Goal: Information Seeking & Learning: Compare options

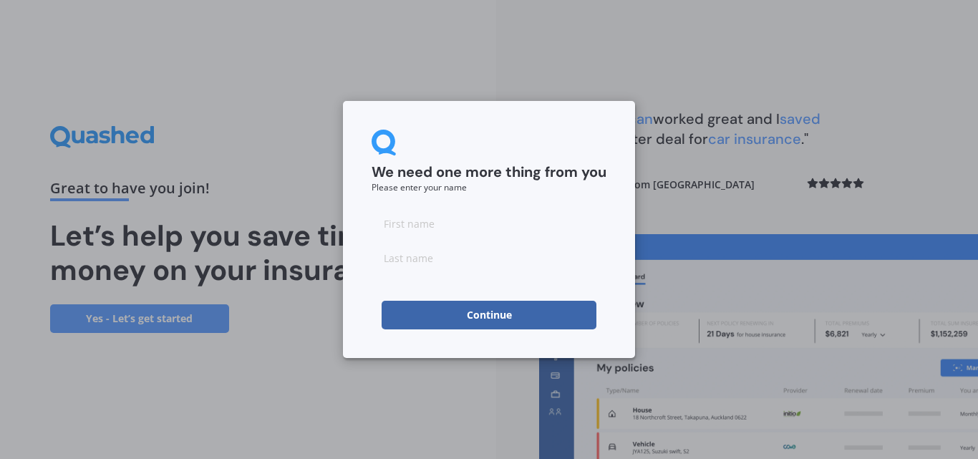
click at [432, 225] on input at bounding box center [489, 223] width 235 height 29
type input "[PERSON_NAME]"
click at [466, 313] on button "Continue" at bounding box center [489, 315] width 215 height 29
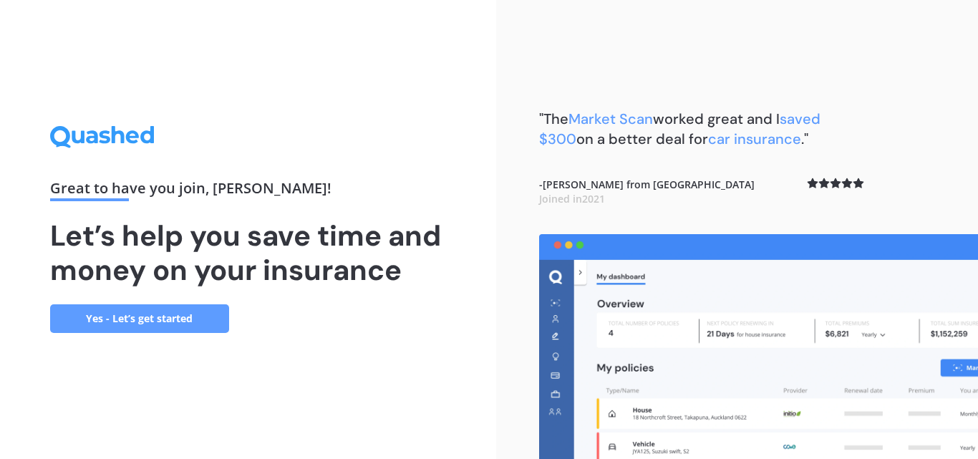
click at [122, 322] on link "Yes - Let’s get started" at bounding box center [139, 318] width 179 height 29
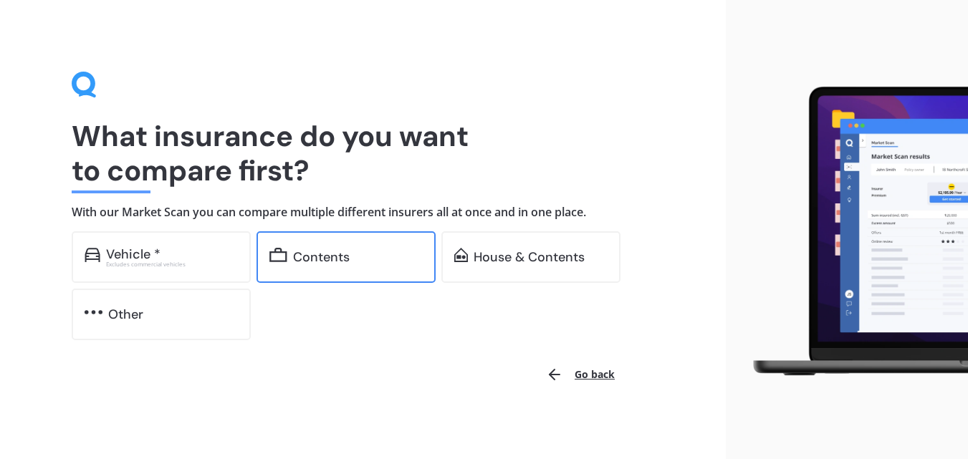
click at [342, 258] on div "Contents" at bounding box center [321, 257] width 57 height 14
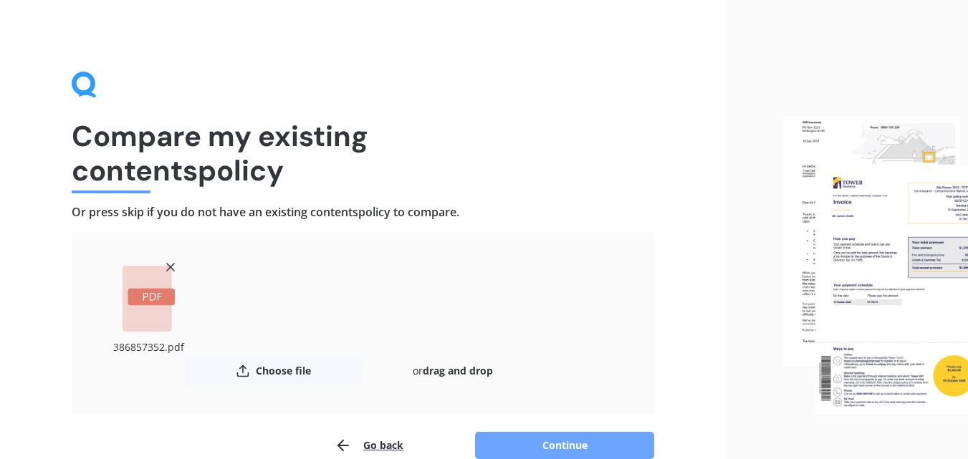
click at [575, 443] on button "Continue" at bounding box center [564, 445] width 179 height 27
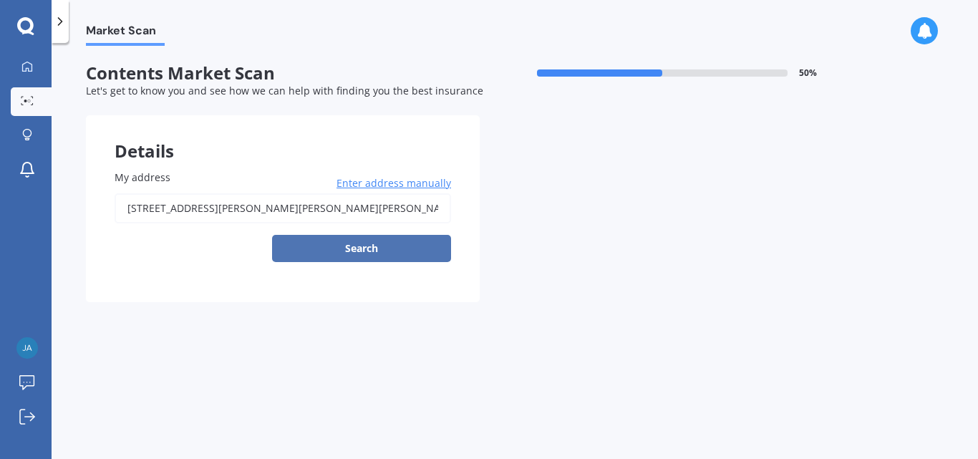
click at [364, 251] on button "Search" at bounding box center [361, 248] width 179 height 27
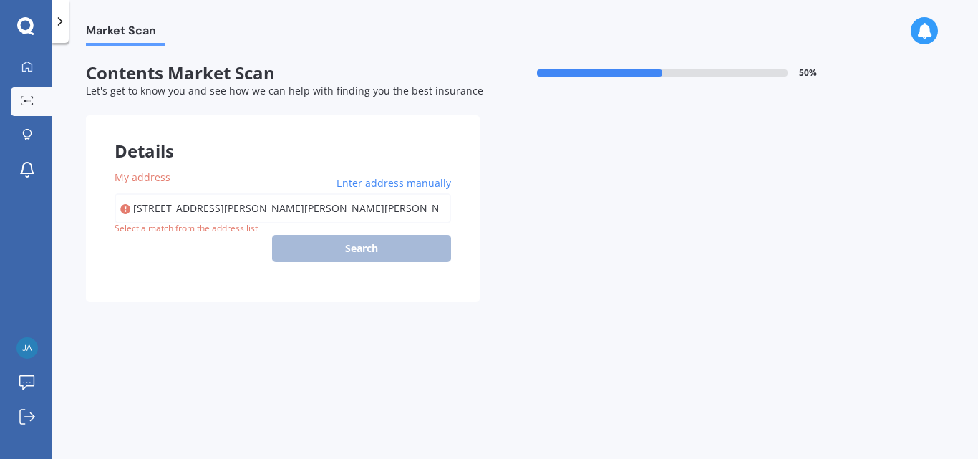
type input "[STREET_ADDRESS][PERSON_NAME][PERSON_NAME][PERSON_NAME]"
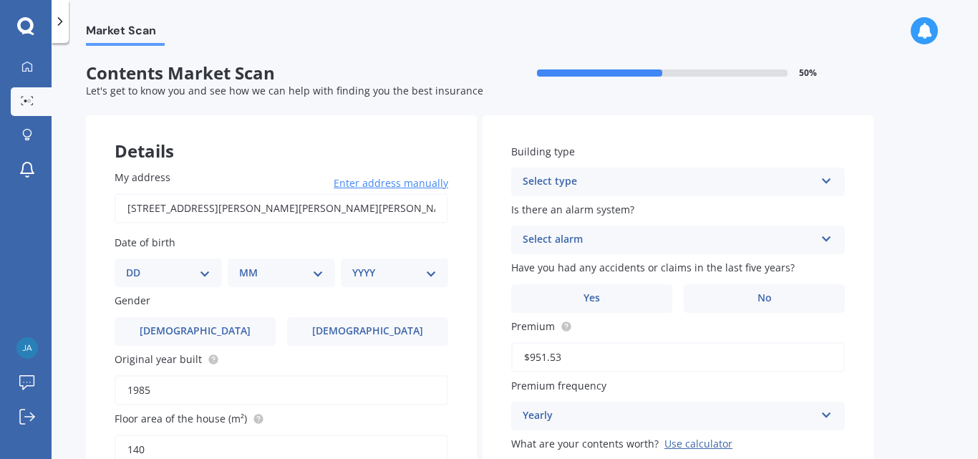
click at [205, 271] on select "DD 01 02 03 04 05 06 07 08 09 10 11 12 13 14 15 16 17 18 19 20 21 22 23 24 25 2…" at bounding box center [168, 273] width 85 height 16
click at [355, 239] on label "Date of birth" at bounding box center [279, 242] width 328 height 15
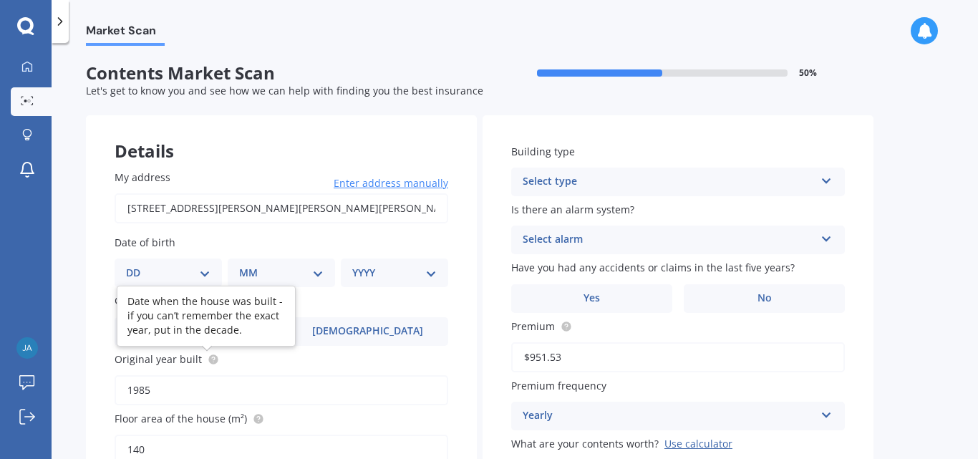
click at [208, 360] on circle at bounding box center [212, 359] width 9 height 9
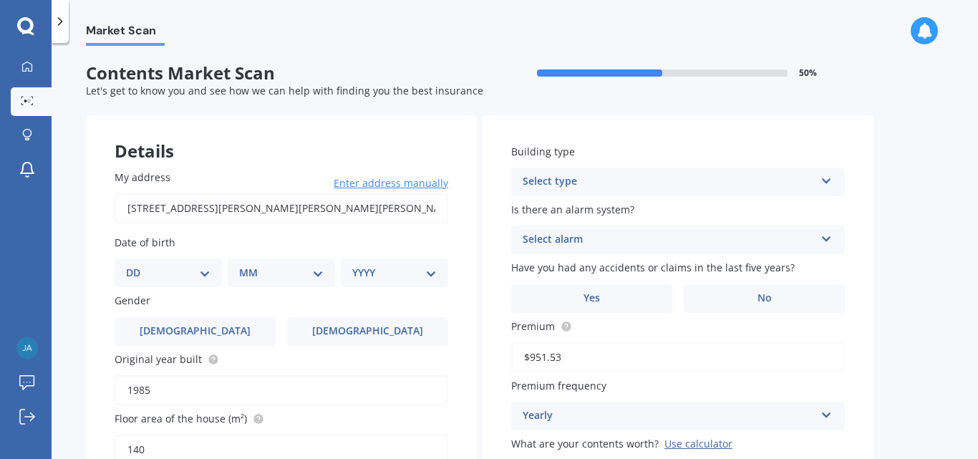
click at [392, 183] on span "Enter address manually" at bounding box center [391, 183] width 115 height 14
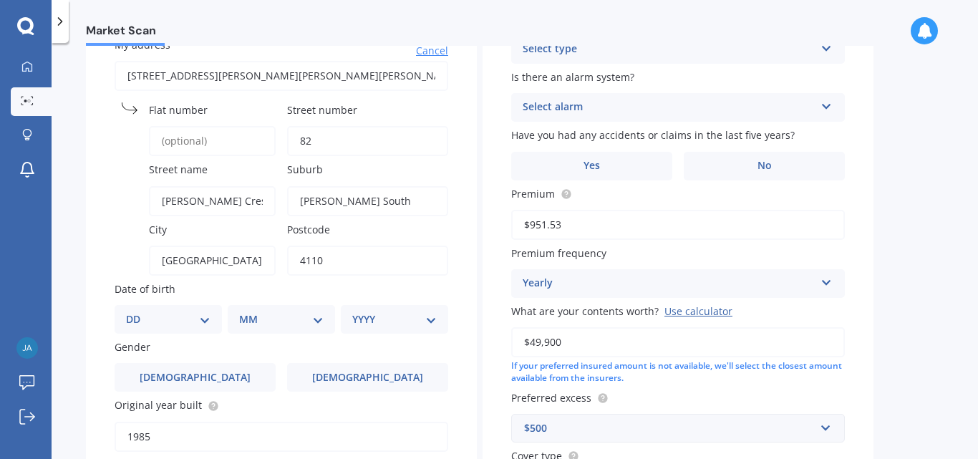
scroll to position [143, 0]
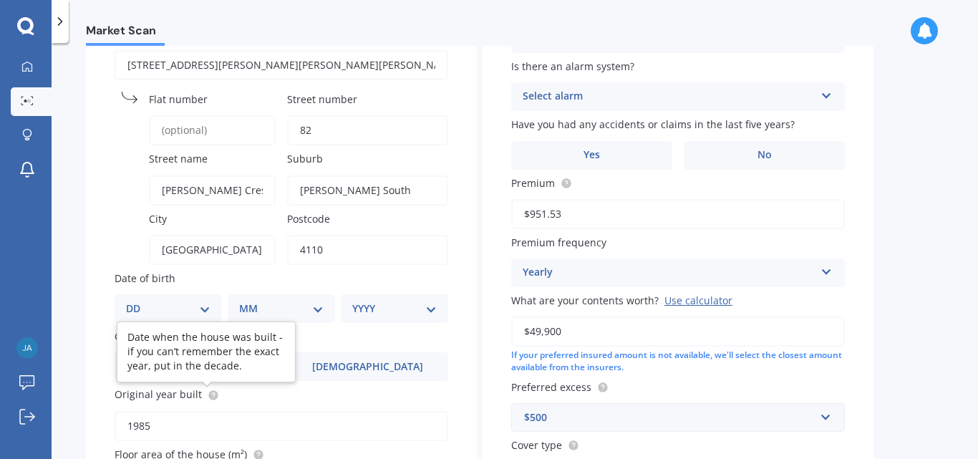
click at [208, 398] on circle at bounding box center [212, 394] width 9 height 9
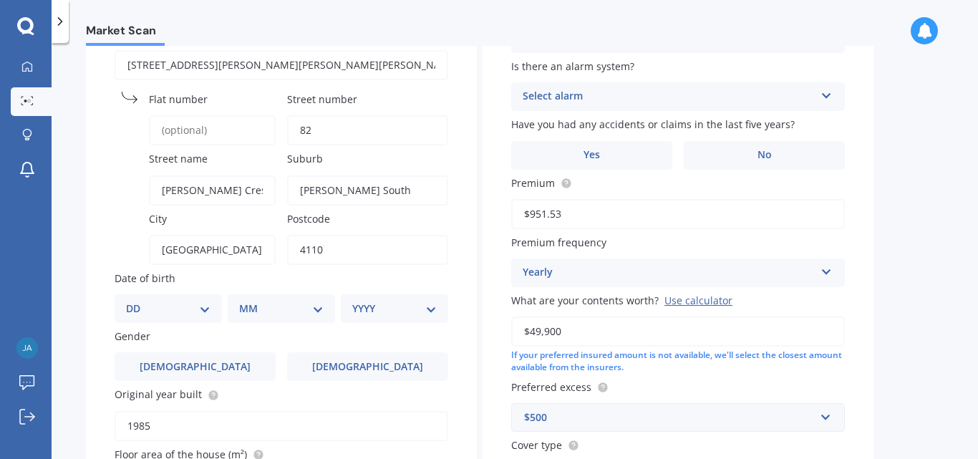
click at [137, 428] on input "1985" at bounding box center [282, 426] width 334 height 30
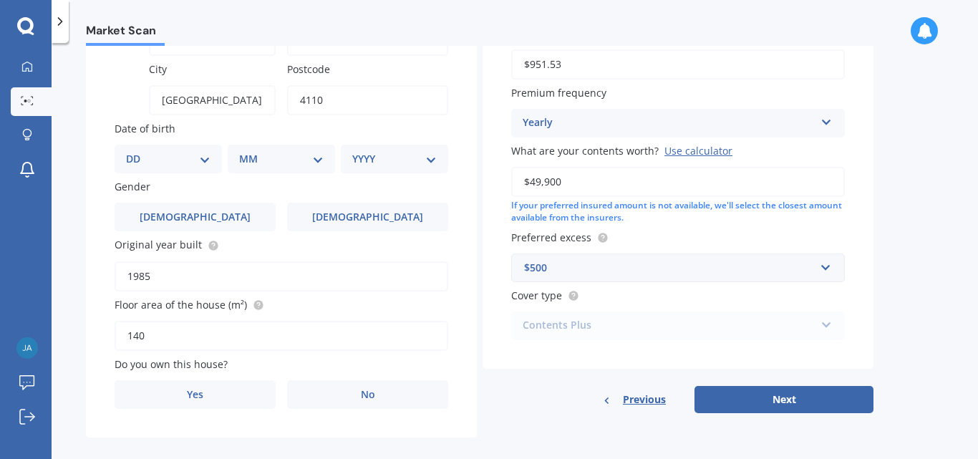
scroll to position [309, 0]
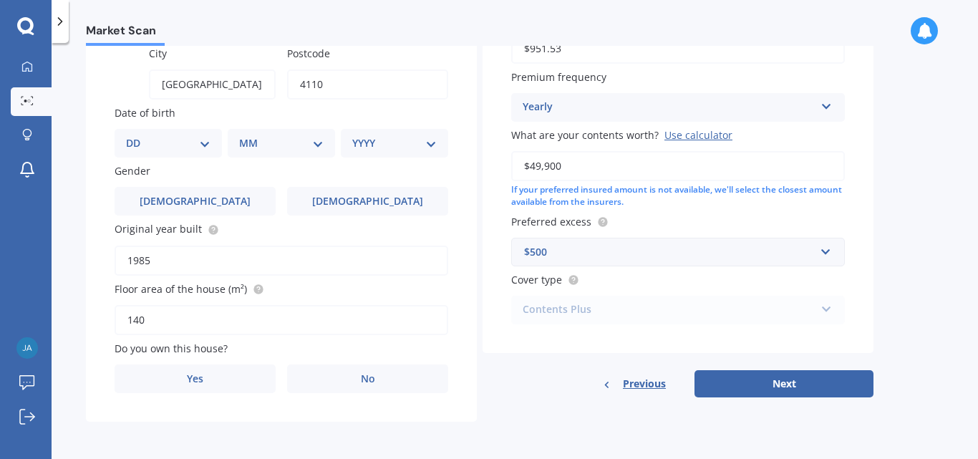
click at [149, 259] on input "1985" at bounding box center [282, 261] width 334 height 30
type input "1975"
click at [256, 286] on circle at bounding box center [258, 288] width 9 height 9
click at [146, 326] on input "140" at bounding box center [282, 320] width 334 height 30
type input "1"
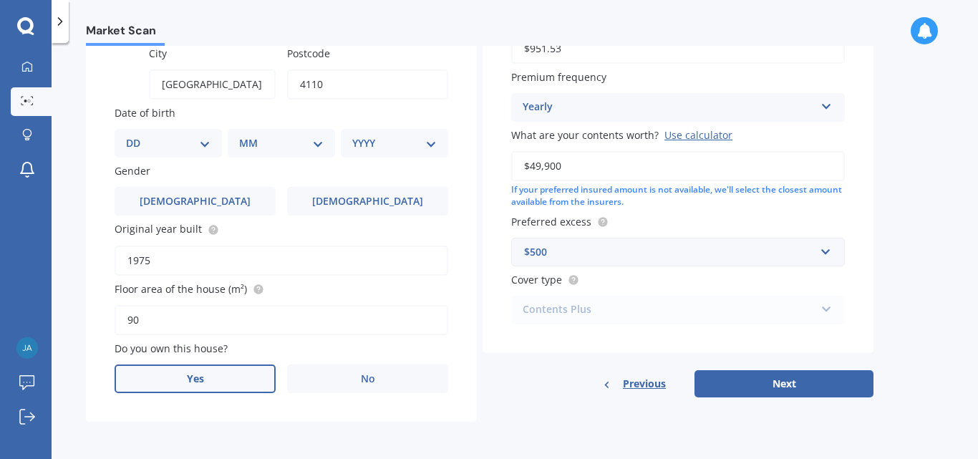
type input "90"
click at [188, 375] on span "Yes" at bounding box center [195, 379] width 17 height 12
click at [0, 0] on input "Yes" at bounding box center [0, 0] width 0 height 0
click at [200, 140] on select "DD 01 02 03 04 05 06 07 08 09 10 11 12 13 14 15 16 17 18 19 20 21 22 23 24 25 2…" at bounding box center [168, 143] width 85 height 16
select select "21"
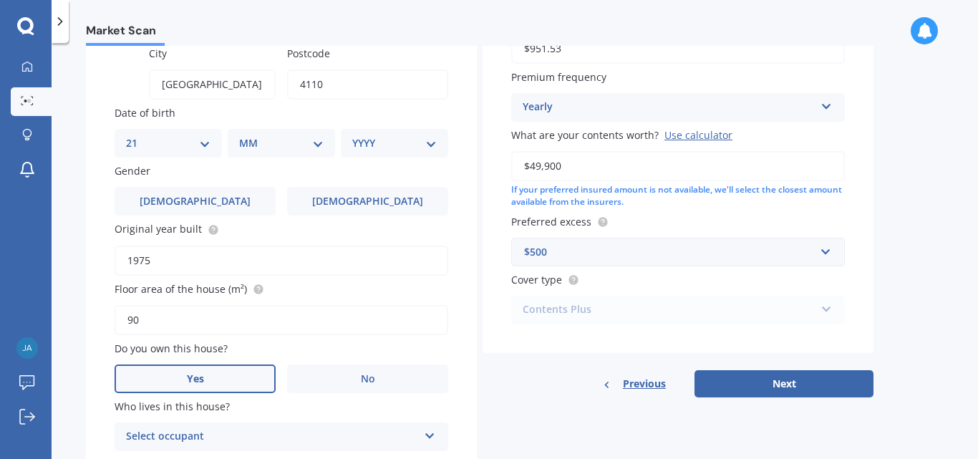
click at [138, 135] on select "DD 01 02 03 04 05 06 07 08 09 10 11 12 13 14 15 16 17 18 19 20 21 22 23 24 25 2…" at bounding box center [168, 143] width 85 height 16
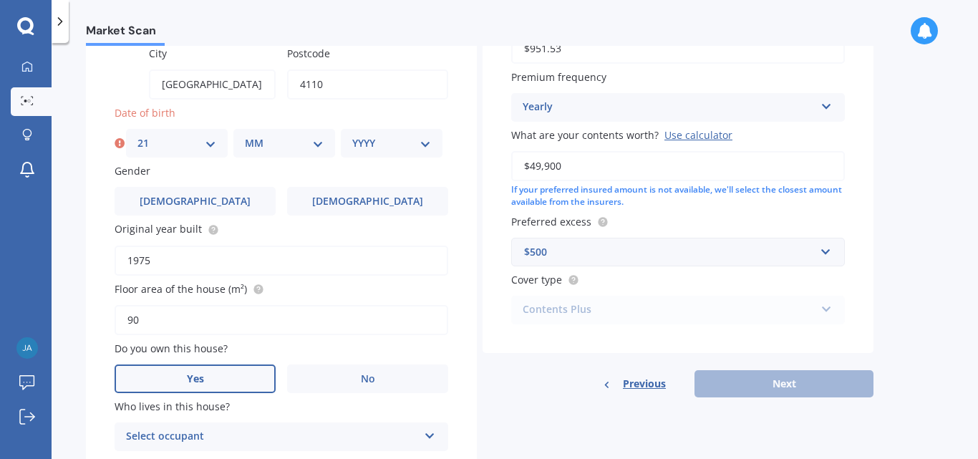
click at [314, 143] on select "MM 01 02 03 04 05 06 07 08 09 10 11 12" at bounding box center [284, 143] width 79 height 16
select select "03"
click at [245, 135] on select "MM 01 02 03 04 05 06 07 08 09 10 11 12" at bounding box center [284, 143] width 79 height 16
click at [418, 145] on select "YYYY 2009 2008 2007 2006 2005 2004 2003 2002 2001 2000 1999 1998 1997 1996 1995…" at bounding box center [391, 143] width 79 height 16
select select "1972"
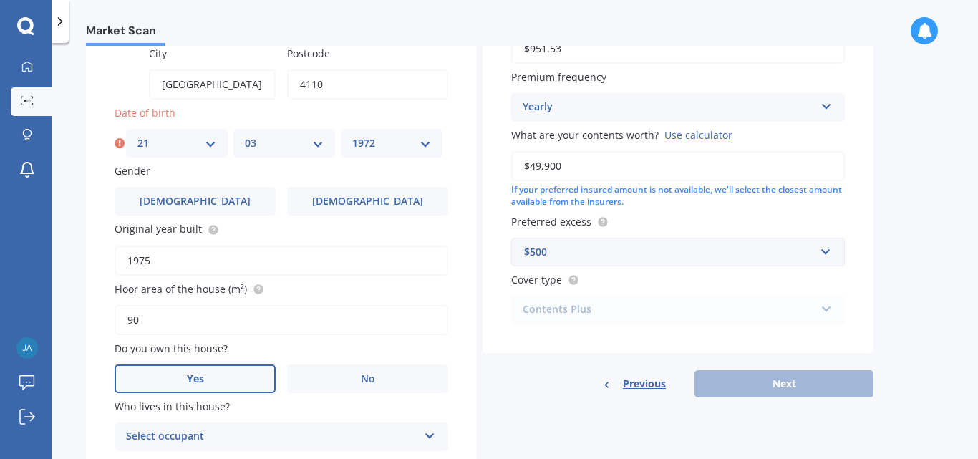
click at [352, 135] on select "YYYY 2009 2008 2007 2006 2005 2004 2003 2002 2001 2000 1999 1998 1997 1996 1995…" at bounding box center [391, 143] width 79 height 16
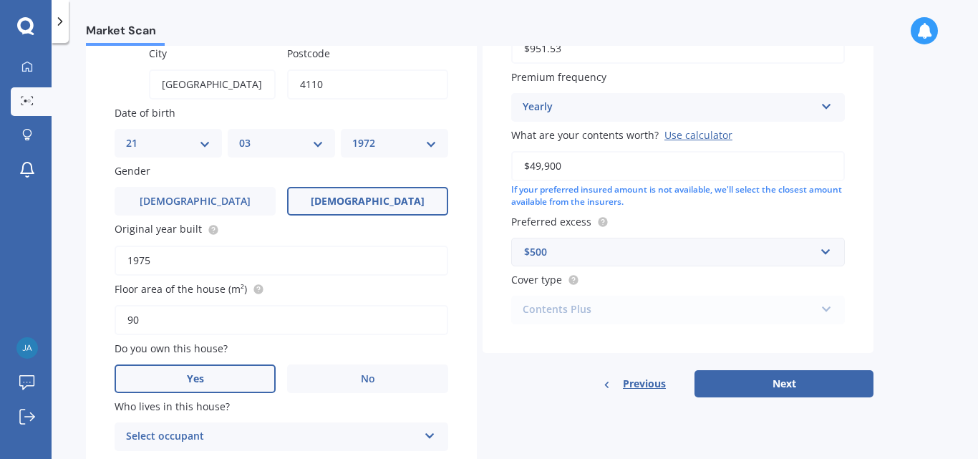
click at [370, 200] on span "[DEMOGRAPHIC_DATA]" at bounding box center [368, 202] width 114 height 12
click at [0, 0] on input "[DEMOGRAPHIC_DATA]" at bounding box center [0, 0] width 0 height 0
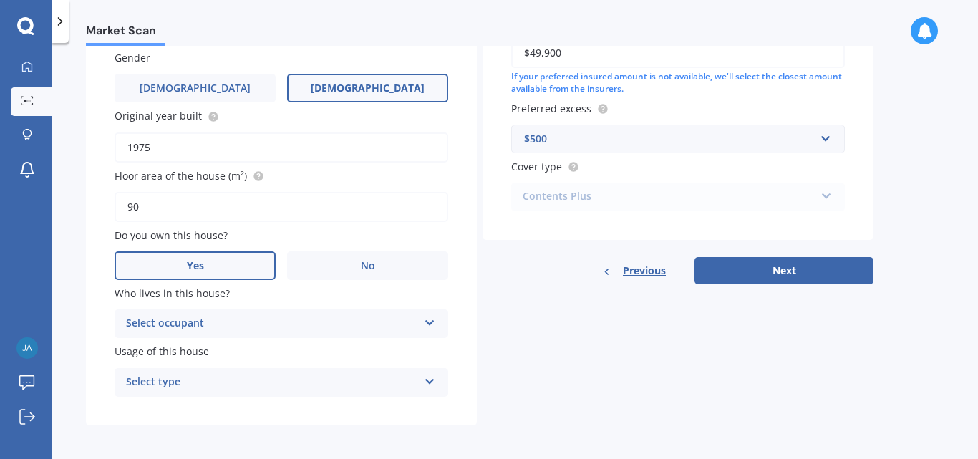
scroll to position [425, 0]
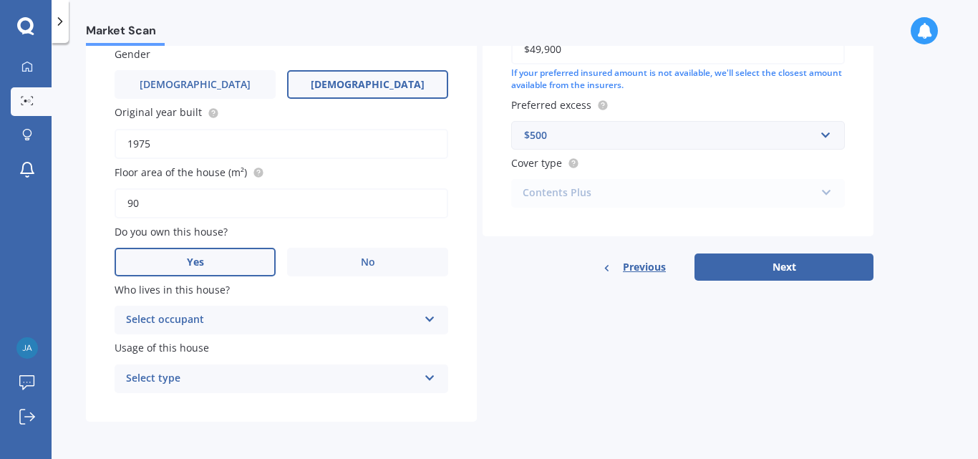
click at [430, 317] on icon at bounding box center [430, 317] width 12 height 10
click at [289, 346] on div "Owner" at bounding box center [281, 348] width 332 height 26
click at [429, 379] on icon at bounding box center [430, 375] width 12 height 10
click at [261, 406] on div "Permanent" at bounding box center [281, 407] width 332 height 26
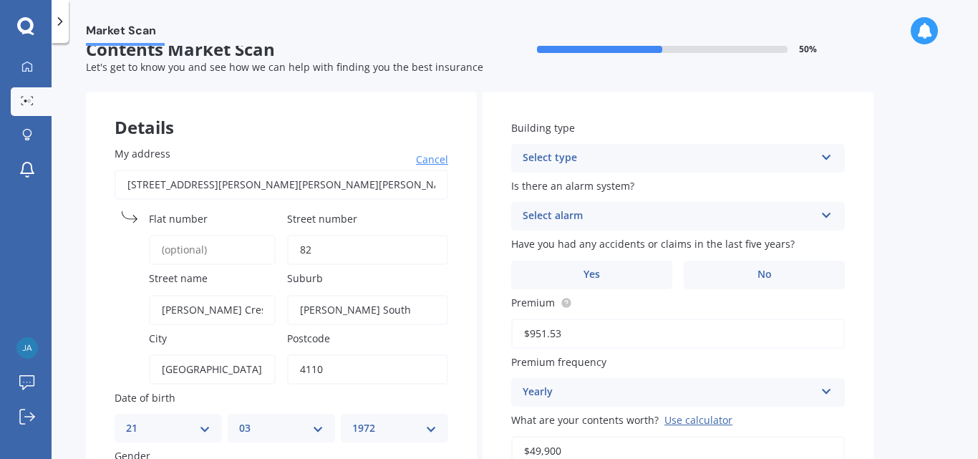
scroll to position [0, 0]
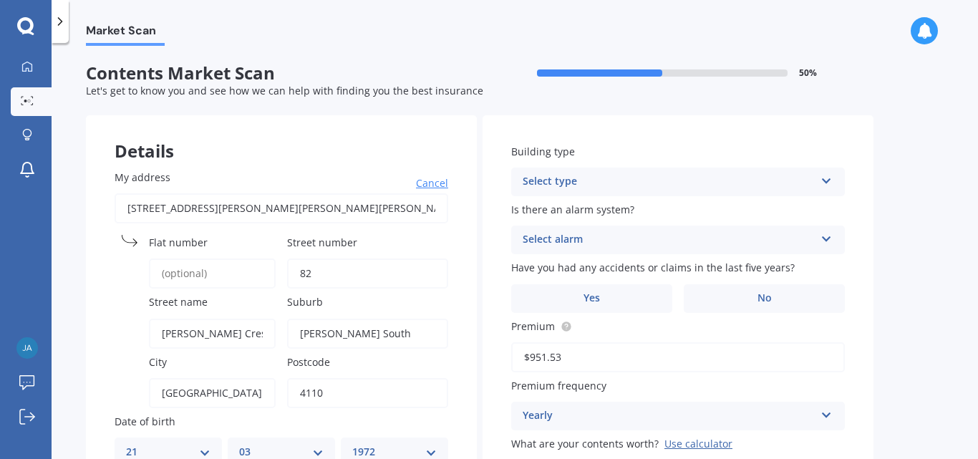
click at [829, 181] on icon at bounding box center [827, 178] width 12 height 10
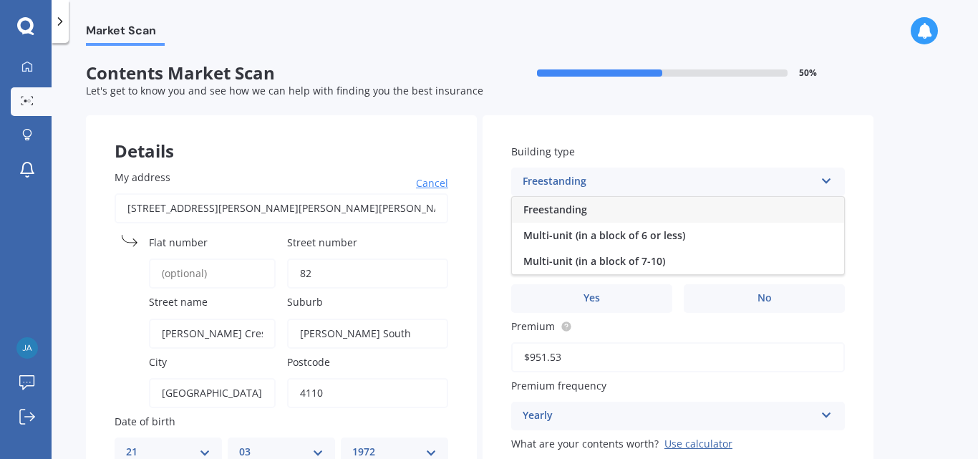
click at [575, 209] on span "Freestanding" at bounding box center [556, 210] width 64 height 14
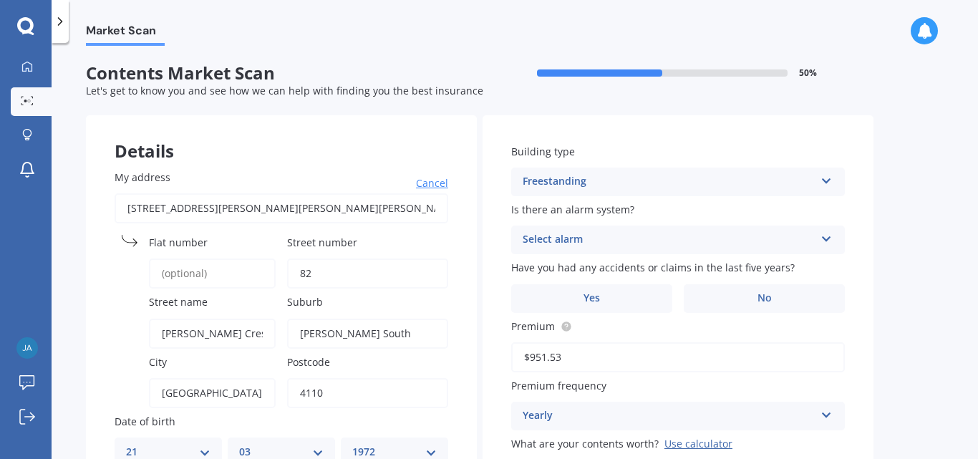
click at [828, 236] on icon at bounding box center [827, 236] width 12 height 10
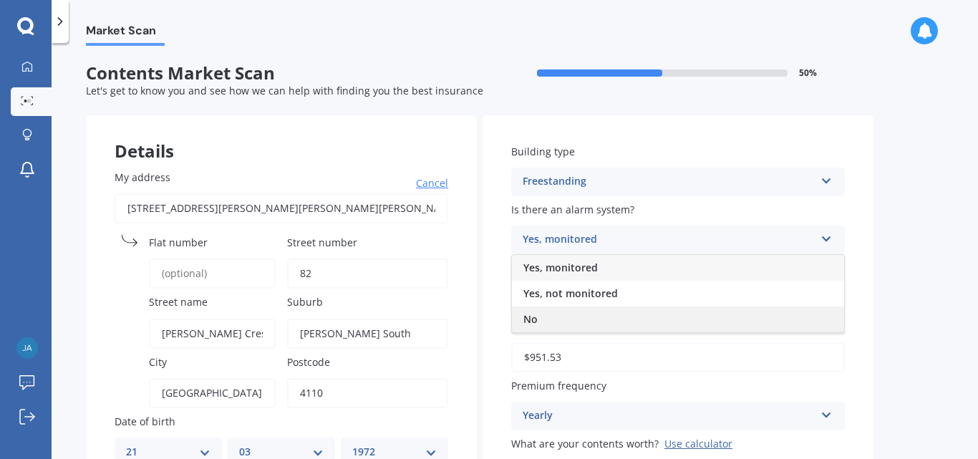
click at [557, 321] on div "No" at bounding box center [678, 320] width 332 height 26
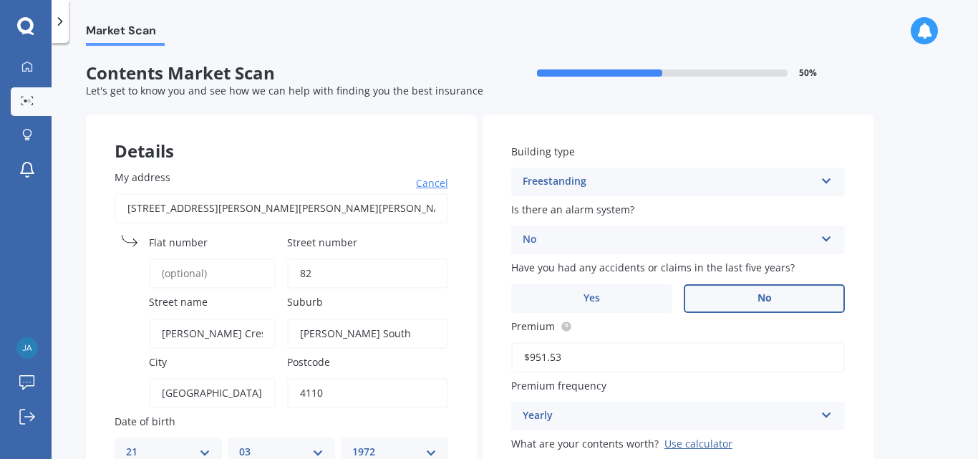
click at [771, 293] on span "No" at bounding box center [765, 298] width 14 height 12
click at [0, 0] on input "No" at bounding box center [0, 0] width 0 height 0
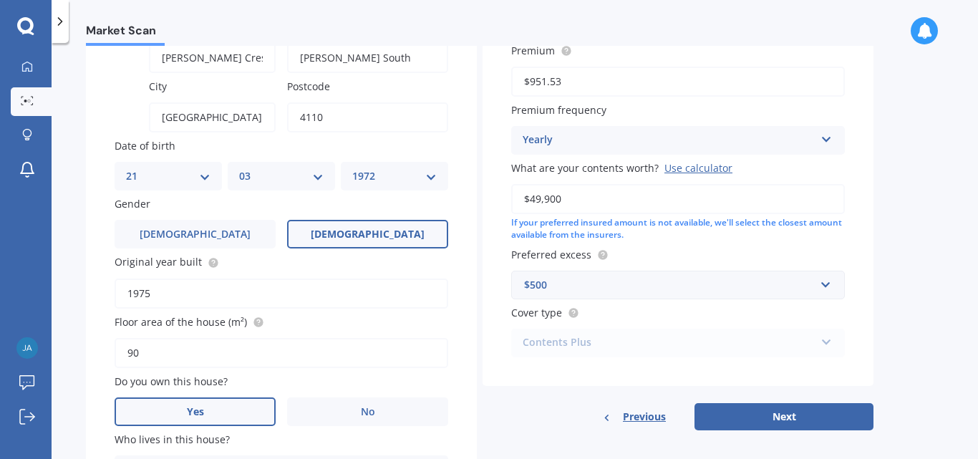
scroll to position [286, 0]
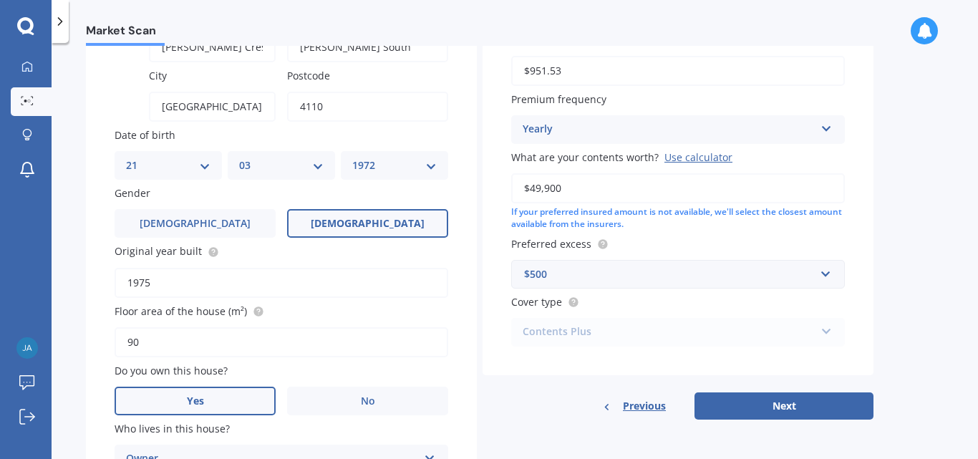
click at [707, 158] on div "Use calculator" at bounding box center [699, 157] width 68 height 14
click at [707, 173] on input "$49,900" at bounding box center [678, 188] width 334 height 30
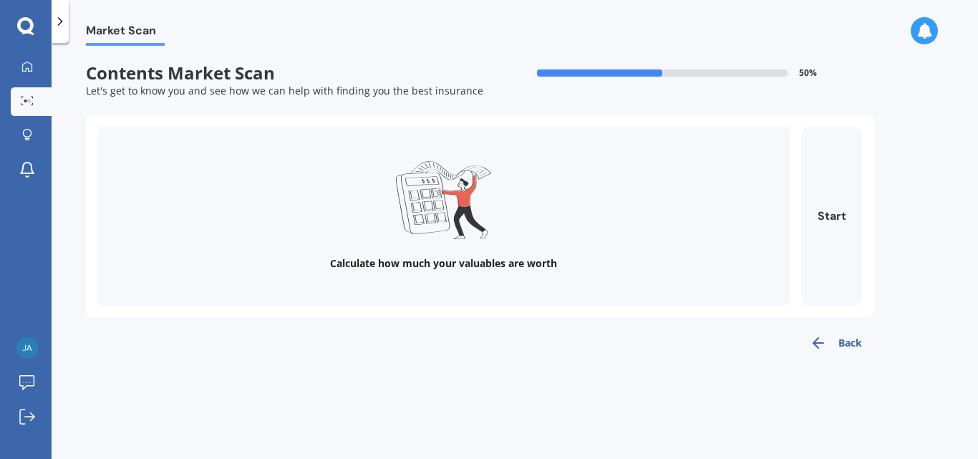
scroll to position [0, 0]
click at [824, 213] on button "Start" at bounding box center [831, 216] width 61 height 179
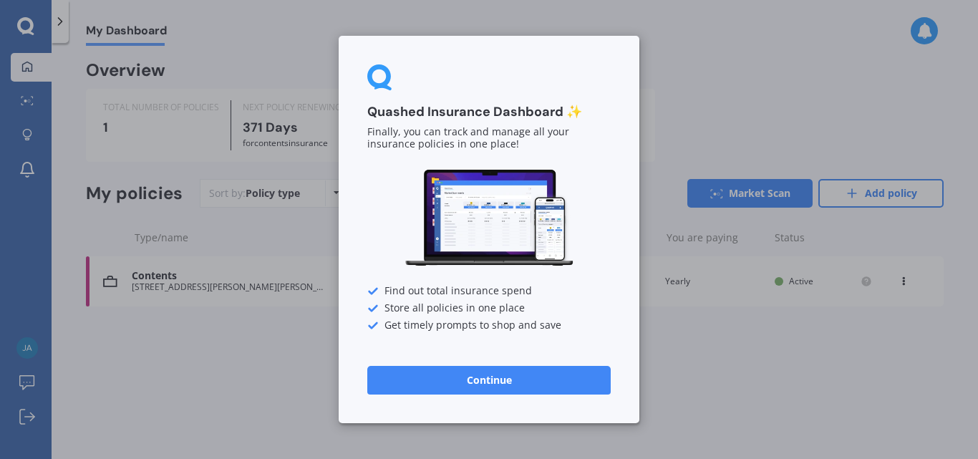
click at [511, 378] on button "Continue" at bounding box center [489, 380] width 244 height 29
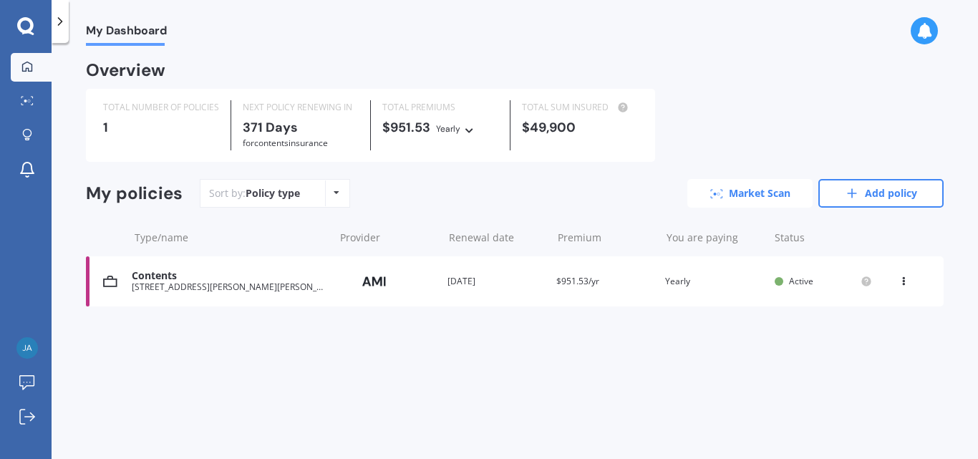
click at [741, 193] on link "Market Scan" at bounding box center [750, 193] width 125 height 29
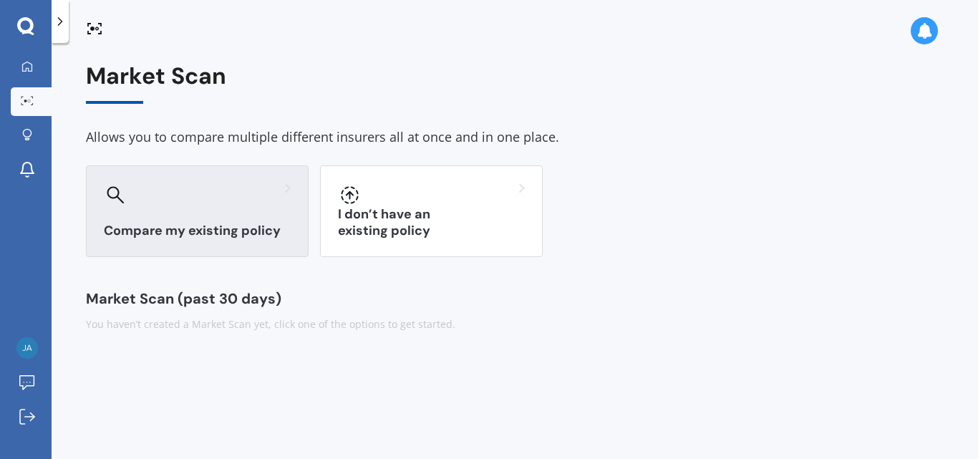
click at [169, 208] on div "Compare my existing policy" at bounding box center [197, 211] width 223 height 92
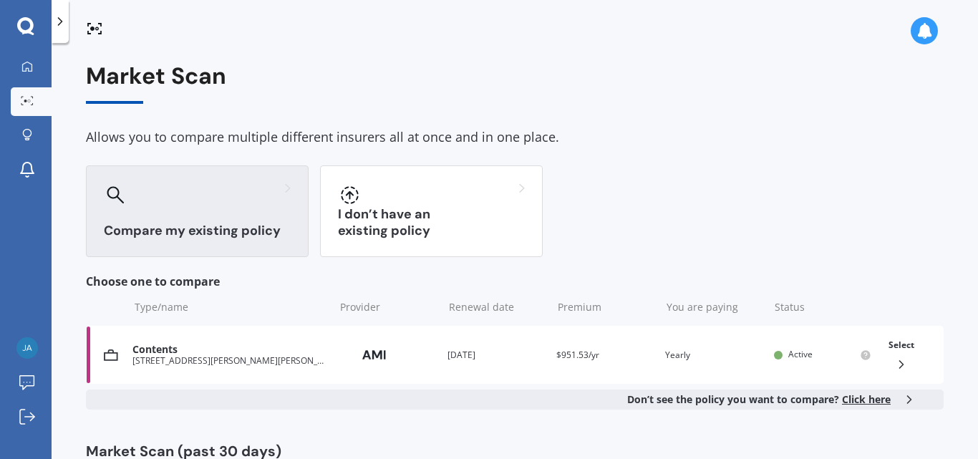
scroll to position [51, 0]
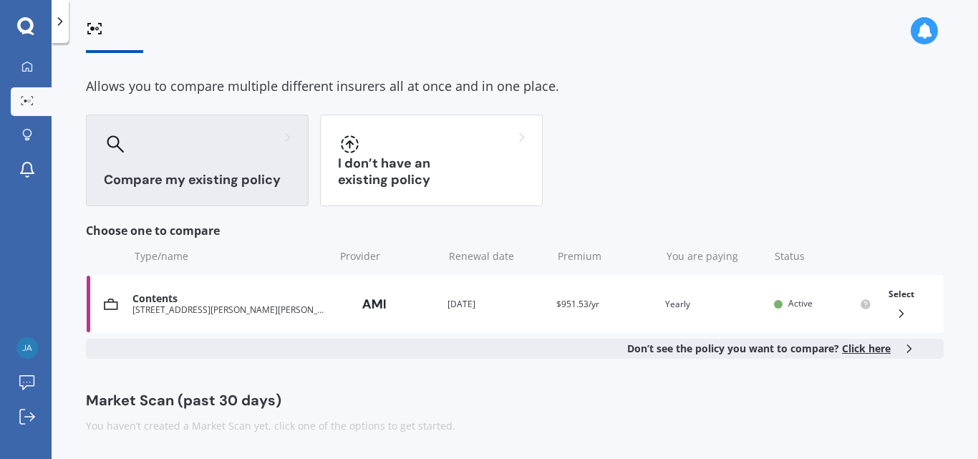
click at [194, 151] on div at bounding box center [197, 144] width 187 height 23
click at [895, 311] on icon at bounding box center [902, 314] width 14 height 14
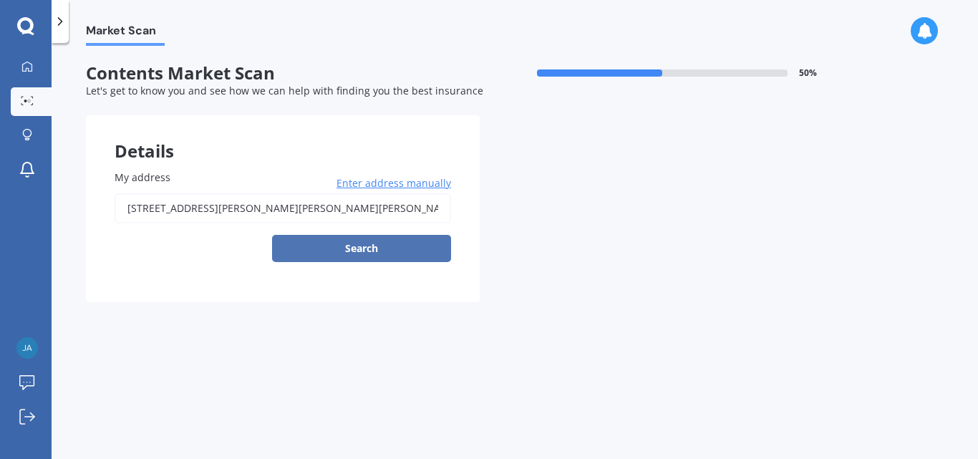
click at [345, 249] on button "Search" at bounding box center [361, 248] width 179 height 27
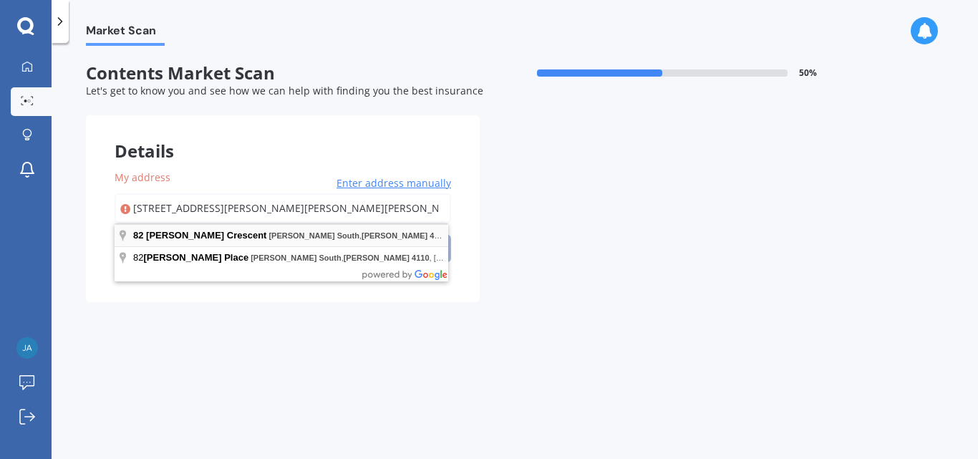
type input "[STREET_ADDRESS][PERSON_NAME][PERSON_NAME][PERSON_NAME]"
